Goal: Task Accomplishment & Management: Complete application form

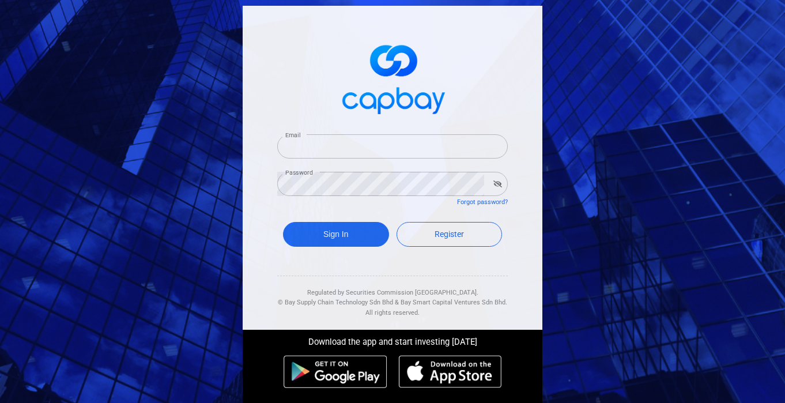
type input "[PERSON_NAME][EMAIL_ADDRESS][DOMAIN_NAME]"
click at [329, 248] on div "Sign In Register" at bounding box center [392, 237] width 230 height 42
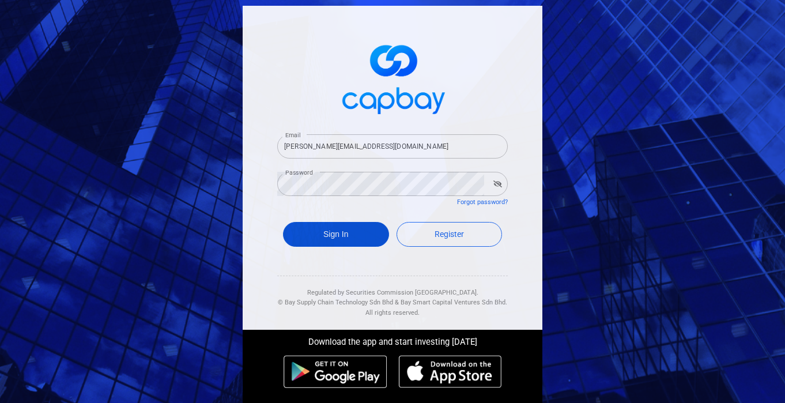
click at [320, 233] on button "Sign In" at bounding box center [336, 234] width 106 height 25
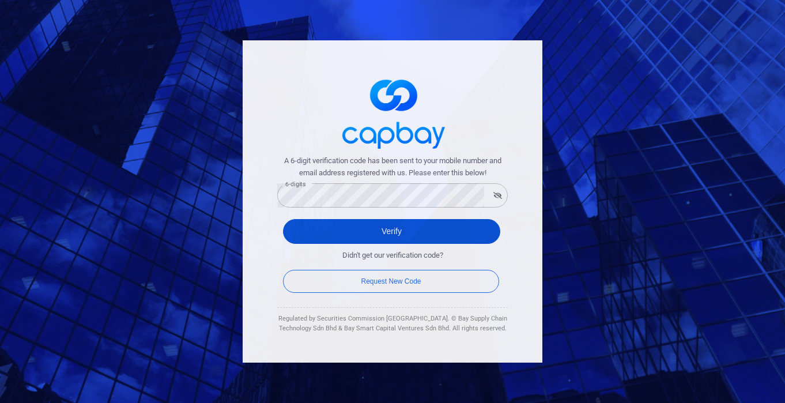
click at [317, 231] on button "Verify" at bounding box center [391, 231] width 217 height 25
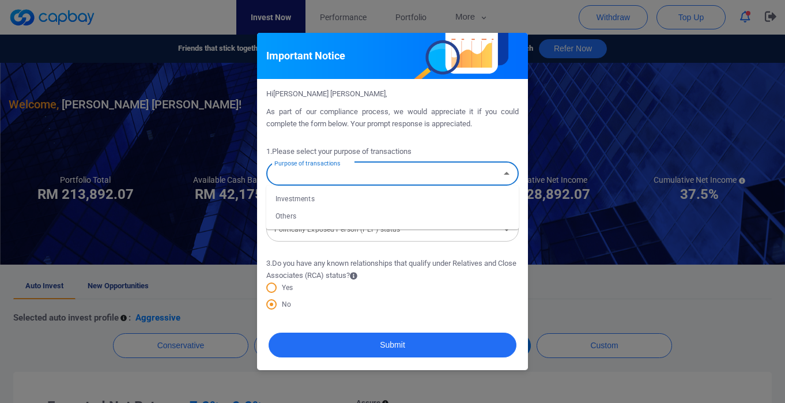
click at [461, 176] on input "Purpose of transactions" at bounding box center [383, 173] width 226 height 21
click at [494, 174] on input "Purpose of transactions" at bounding box center [383, 173] width 226 height 21
click at [436, 175] on input "Purpose of transactions" at bounding box center [383, 173] width 226 height 21
click at [602, 120] on div "Important Notice Hi [PERSON_NAME] [PERSON_NAME] , As part of our compliance pro…" at bounding box center [392, 201] width 785 height 403
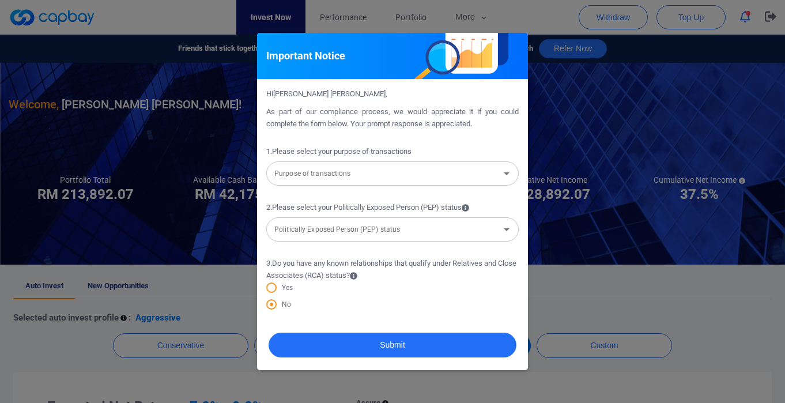
click at [601, 120] on div "Important Notice Hi [PERSON_NAME] [PERSON_NAME] , As part of our compliance pro…" at bounding box center [392, 201] width 785 height 403
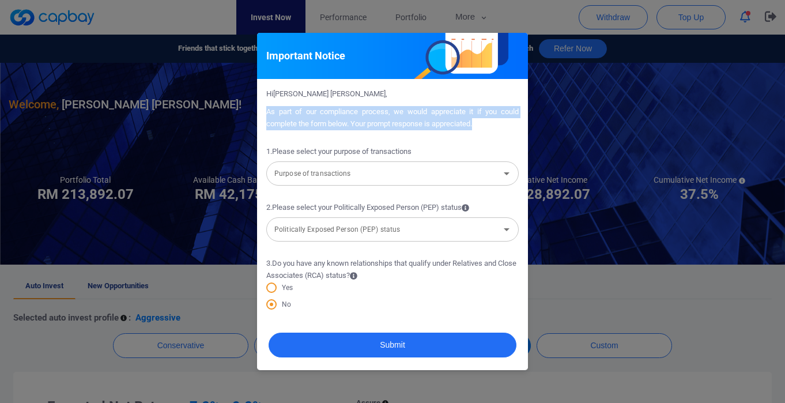
click at [601, 120] on div "Important Notice Hi [PERSON_NAME] [PERSON_NAME] , As part of our compliance pro…" at bounding box center [392, 201] width 785 height 403
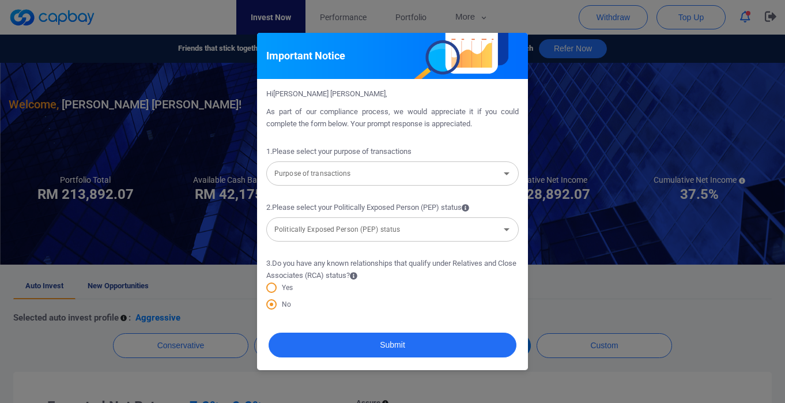
click at [442, 183] on input "Purpose of transactions" at bounding box center [383, 173] width 226 height 21
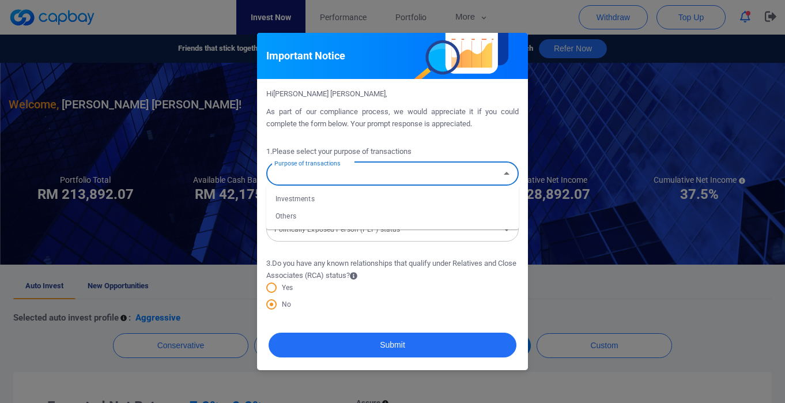
click at [325, 196] on li "Investments" at bounding box center [392, 198] width 252 height 17
type input "Investments"
click at [442, 231] on input "Politically Exposed Person (PEP) status" at bounding box center [383, 229] width 226 height 21
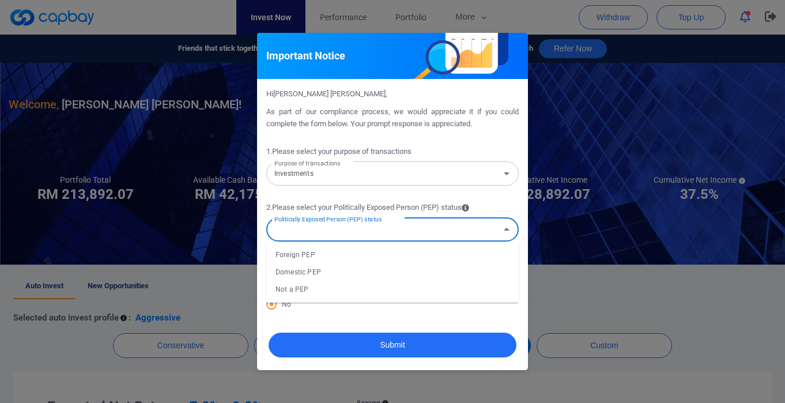
click at [345, 288] on li "Not a PEP" at bounding box center [392, 289] width 252 height 17
type input "Not a PEP"
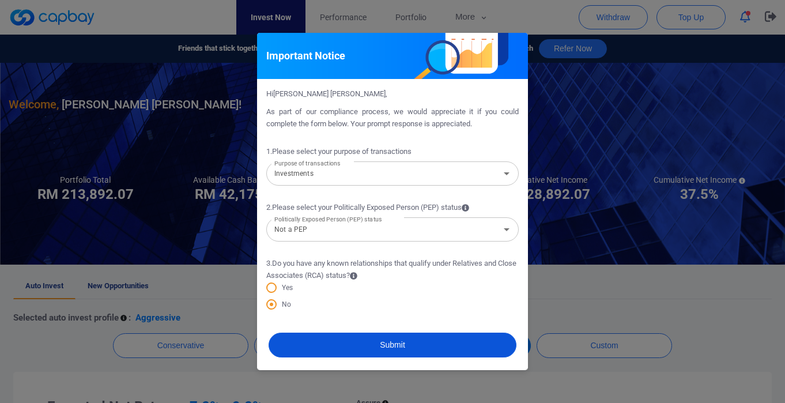
click at [362, 341] on button "Submit" at bounding box center [392, 344] width 248 height 25
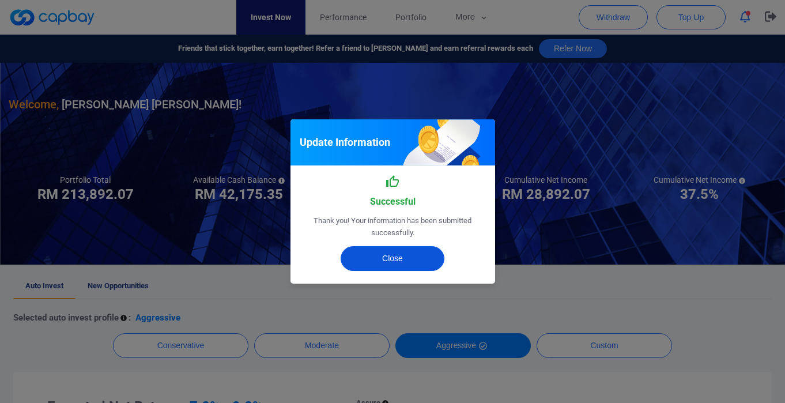
click at [390, 261] on button "Close" at bounding box center [392, 258] width 104 height 25
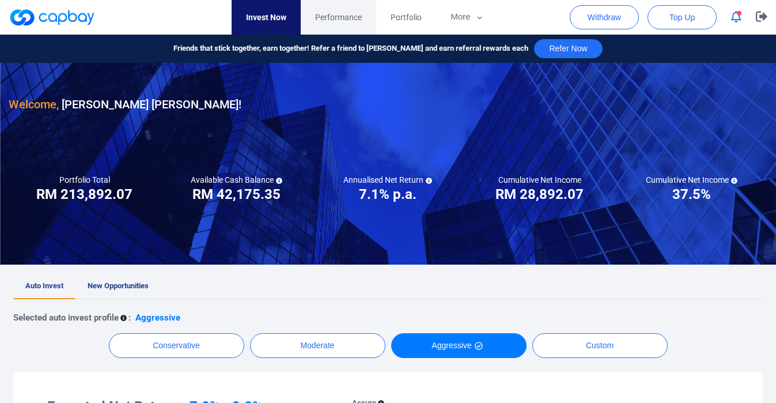
click at [340, 21] on span "Performance" at bounding box center [338, 17] width 47 height 13
